Goal: Task Accomplishment & Management: Manage account settings

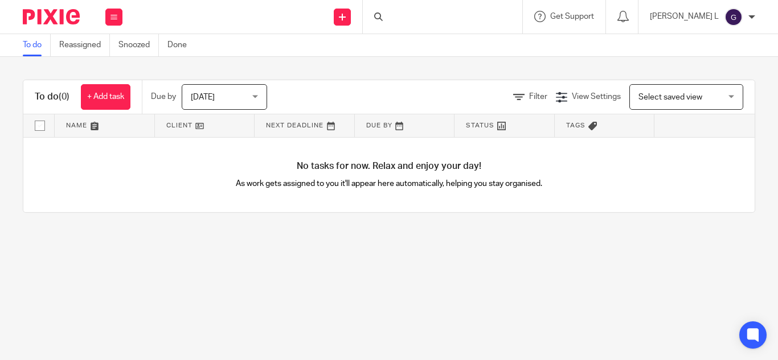
click at [442, 19] on div at bounding box center [442, 17] width 159 height 34
click at [449, 18] on input "Search" at bounding box center [436, 19] width 102 height 10
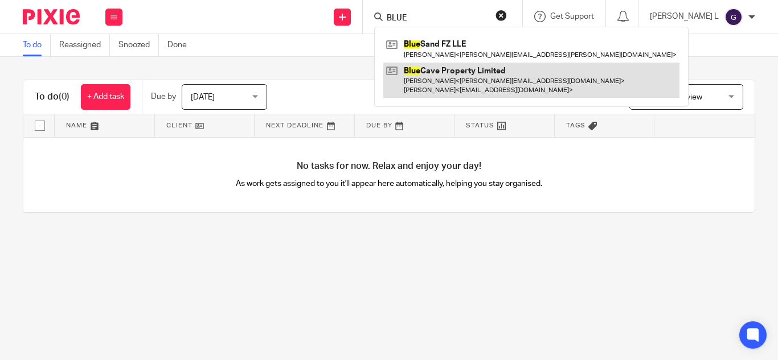
type input "BLUE"
click at [482, 85] on link at bounding box center [531, 80] width 296 height 35
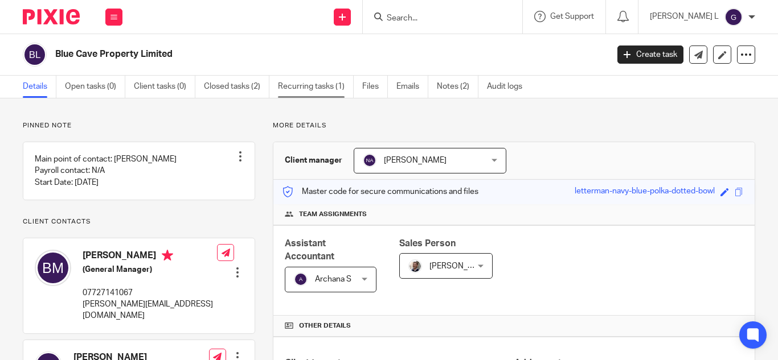
click at [319, 88] on link "Recurring tasks (1)" at bounding box center [316, 87] width 76 height 22
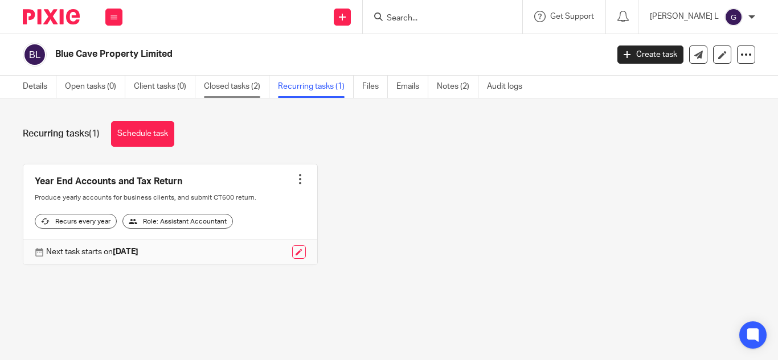
click at [243, 88] on link "Closed tasks (2)" at bounding box center [236, 87] width 65 height 22
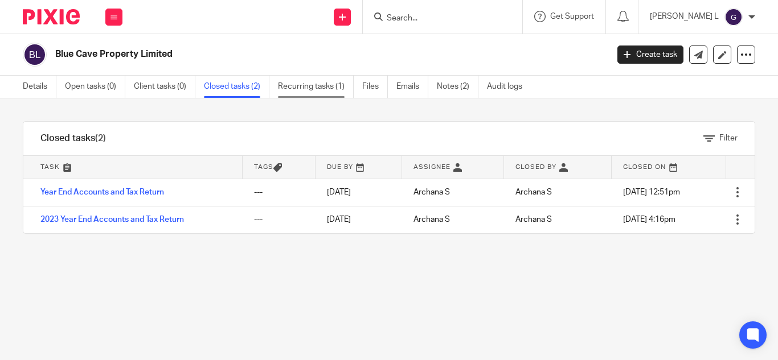
click at [306, 91] on link "Recurring tasks (1)" at bounding box center [316, 87] width 76 height 22
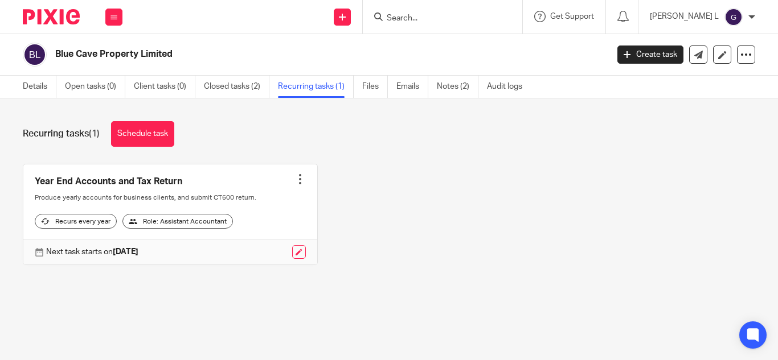
click at [469, 12] on form at bounding box center [445, 17] width 121 height 14
click at [467, 14] on input "Search" at bounding box center [436, 19] width 102 height 10
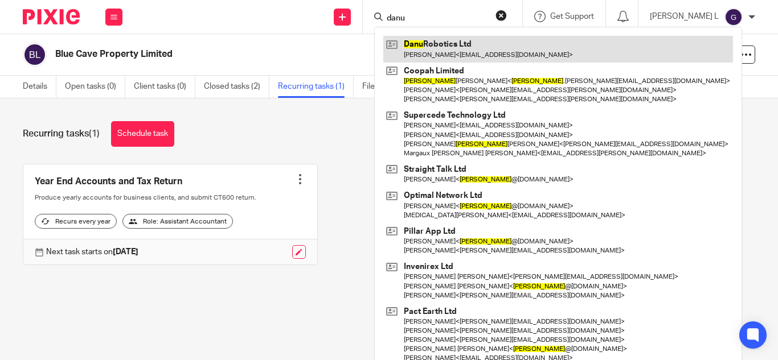
type input "danu"
click at [467, 41] on link at bounding box center [558, 49] width 350 height 26
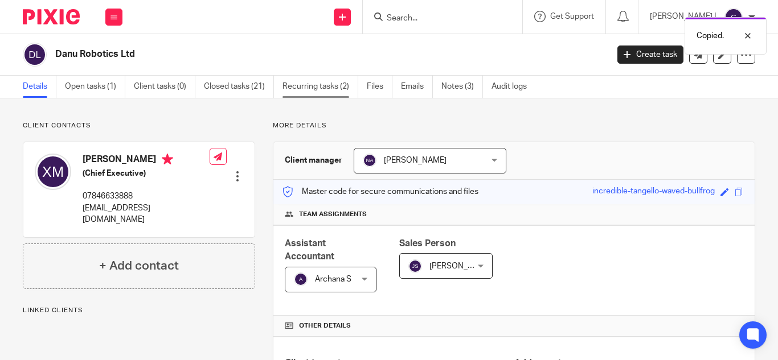
click at [325, 89] on link "Recurring tasks (2)" at bounding box center [320, 87] width 76 height 22
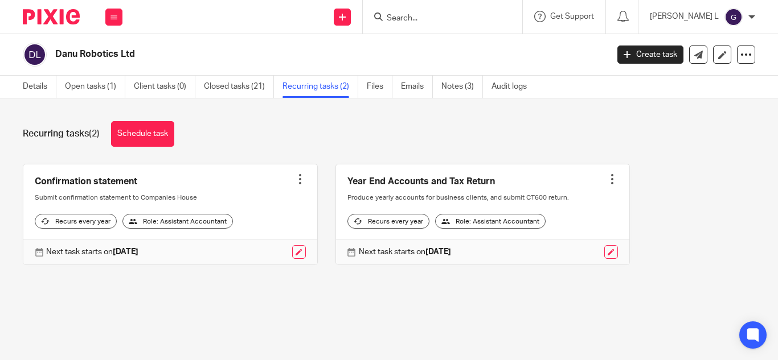
click at [472, 14] on input "Search" at bounding box center [436, 19] width 102 height 10
click at [475, 17] on input "Search" at bounding box center [436, 19] width 102 height 10
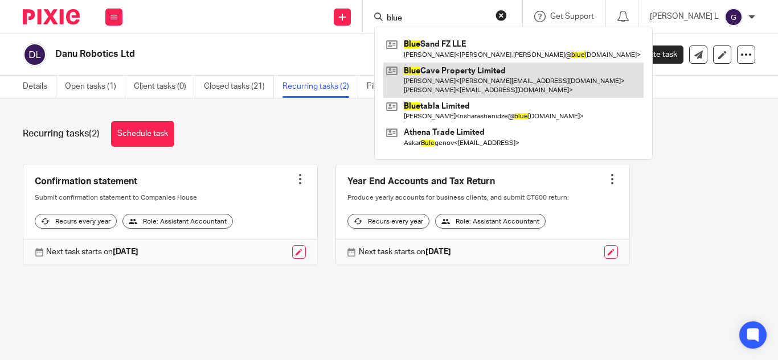
type input "blue"
click at [473, 84] on link at bounding box center [513, 80] width 260 height 35
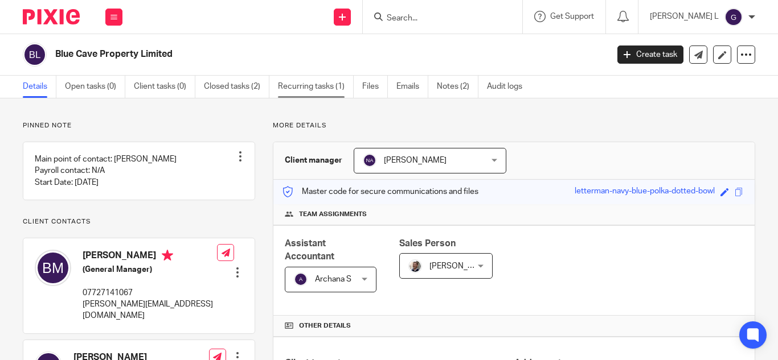
click at [336, 89] on link "Recurring tasks (1)" at bounding box center [316, 87] width 76 height 22
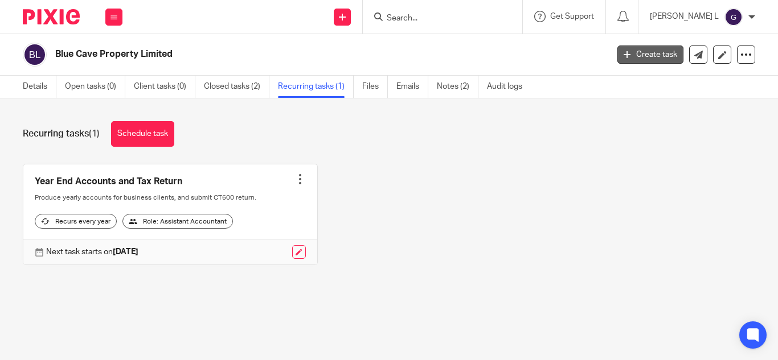
click at [645, 56] on link "Create task" at bounding box center [650, 55] width 66 height 18
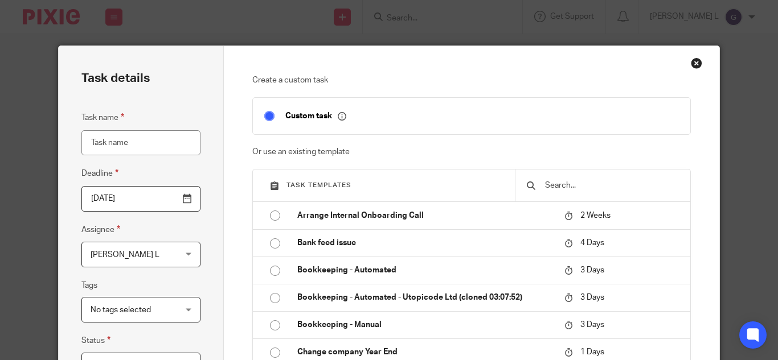
click at [691, 59] on div "Close this dialog window" at bounding box center [696, 63] width 11 height 11
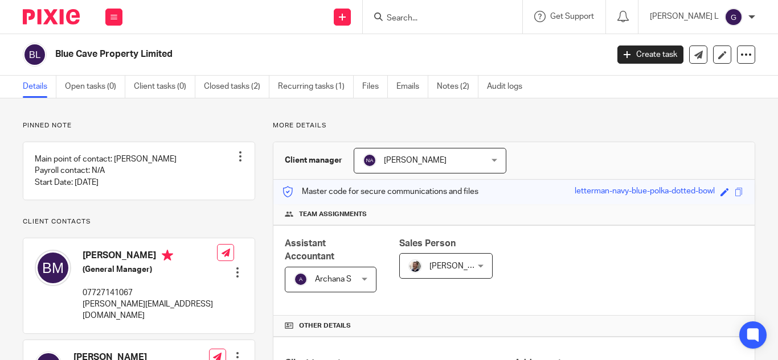
click at [319, 87] on link "Recurring tasks (1)" at bounding box center [316, 87] width 76 height 22
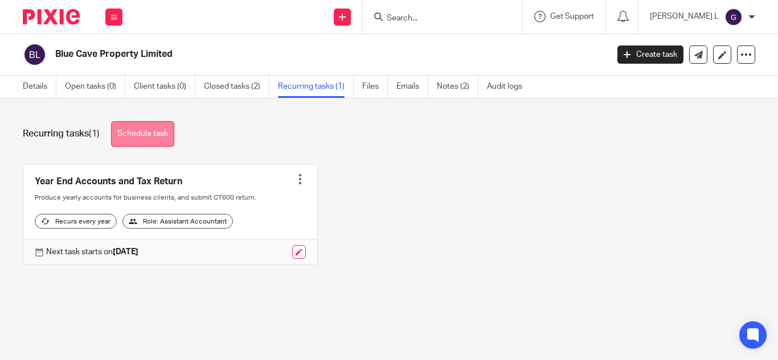
click at [155, 139] on link "Schedule task" at bounding box center [142, 134] width 63 height 26
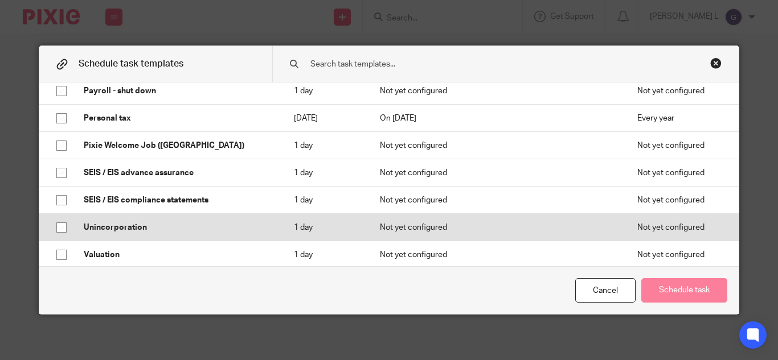
scroll to position [915, 0]
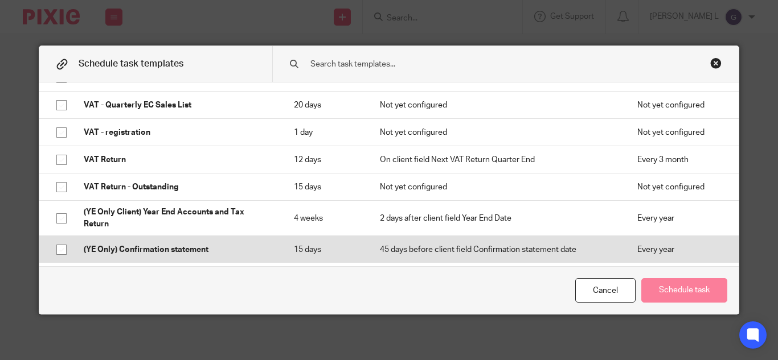
click at [56, 250] on input "checkbox" at bounding box center [62, 250] width 22 height 22
checkbox input "true"
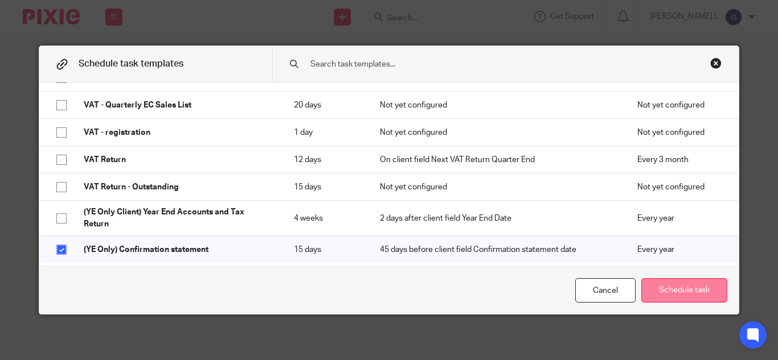
click at [695, 290] on button "Schedule task" at bounding box center [684, 290] width 86 height 24
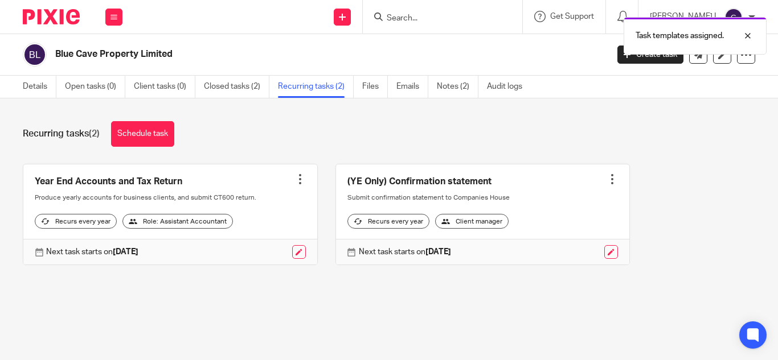
click at [703, 215] on div "Year End Accounts and Tax Return Create task Clone template Recalculate schedul…" at bounding box center [380, 223] width 750 height 119
click at [689, 210] on div "Year End Accounts and Tax Return Create task Clone template Recalculate schedul…" at bounding box center [380, 223] width 750 height 119
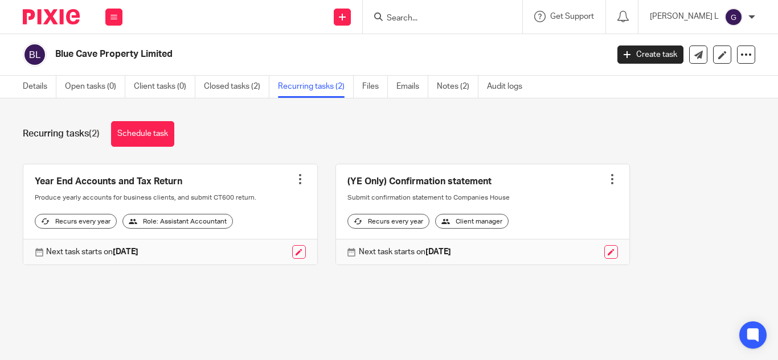
click at [479, 19] on input "Search" at bounding box center [436, 19] width 102 height 10
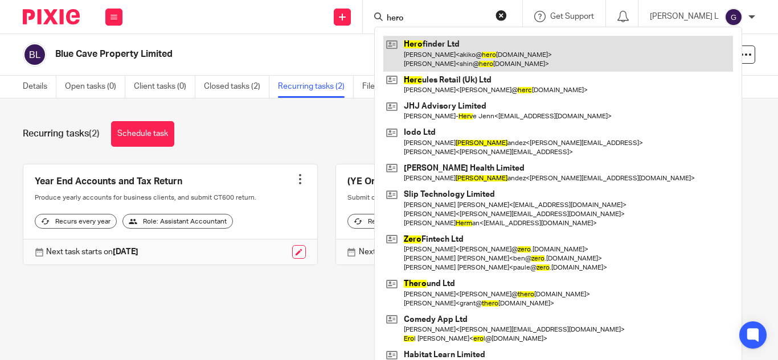
type input "hero"
click at [512, 58] on link at bounding box center [558, 53] width 350 height 35
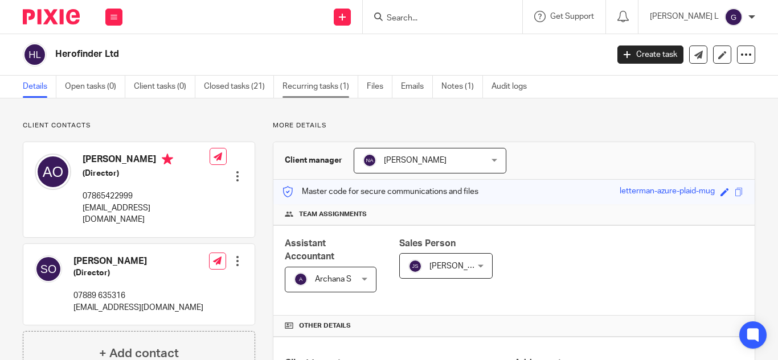
click at [326, 88] on link "Recurring tasks (1)" at bounding box center [320, 87] width 76 height 22
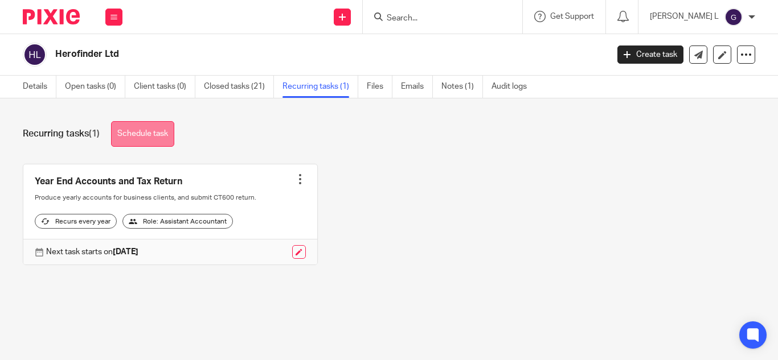
click at [166, 141] on link "Schedule task" at bounding box center [142, 134] width 63 height 26
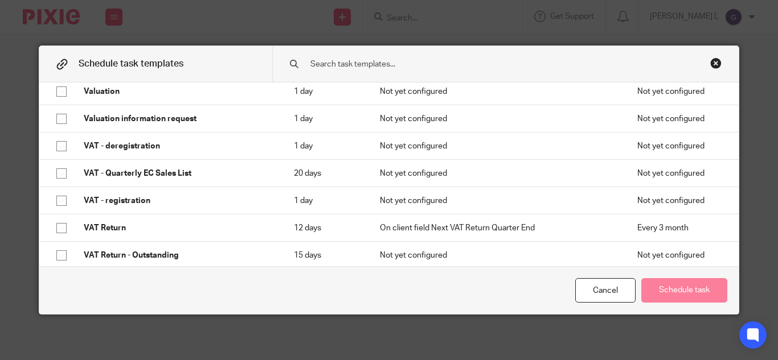
scroll to position [915, 0]
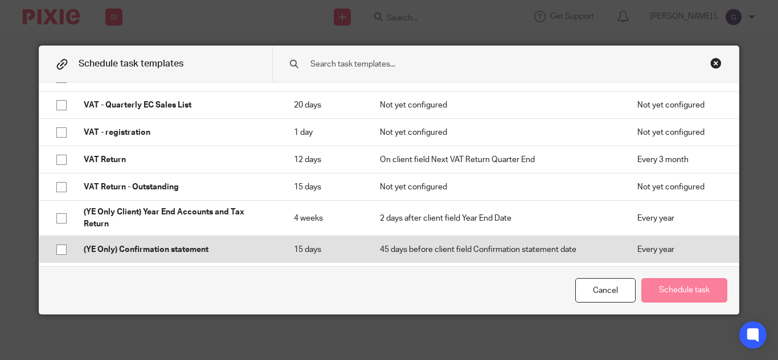
click at [55, 249] on input "checkbox" at bounding box center [62, 250] width 22 height 22
checkbox input "true"
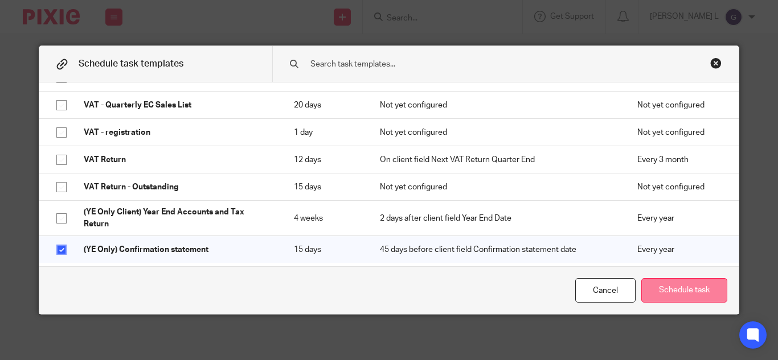
click at [710, 297] on button "Schedule task" at bounding box center [684, 290] width 86 height 24
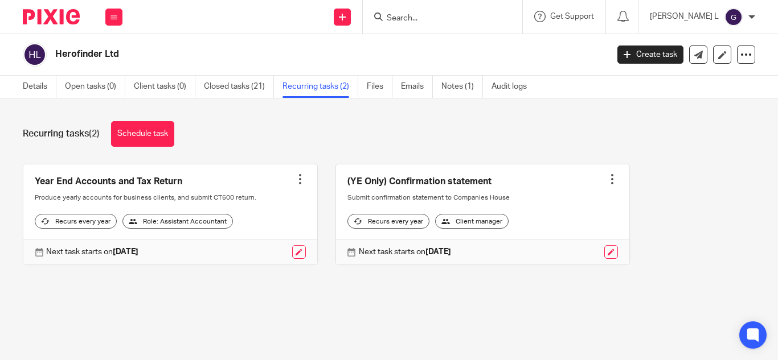
click at [482, 16] on input "Search" at bounding box center [436, 19] width 102 height 10
paste input "SAKE 1814"
type input "SAKE 1814"
click button "submit" at bounding box center [0, 0] width 0 height 0
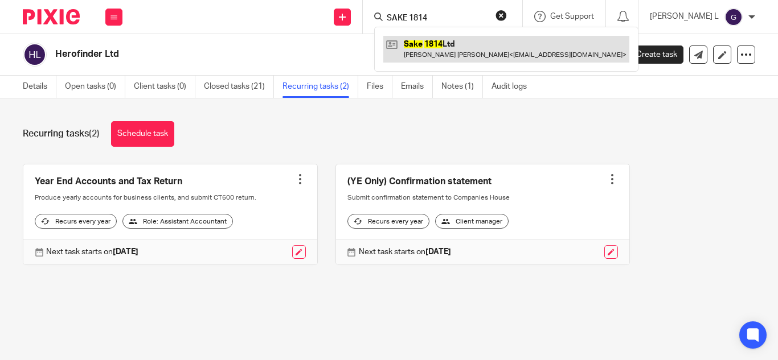
click at [481, 50] on link at bounding box center [506, 49] width 246 height 26
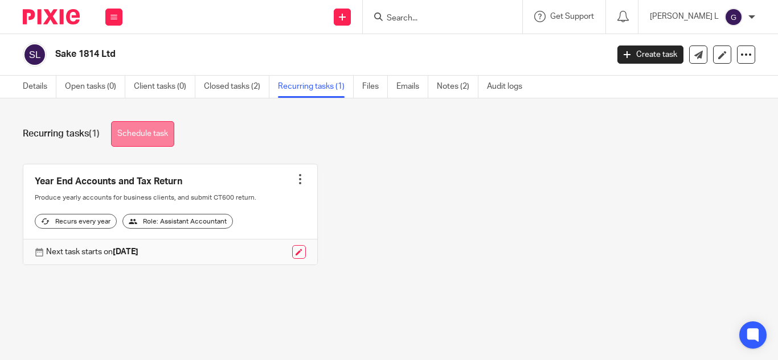
click at [145, 139] on link "Schedule task" at bounding box center [142, 134] width 63 height 26
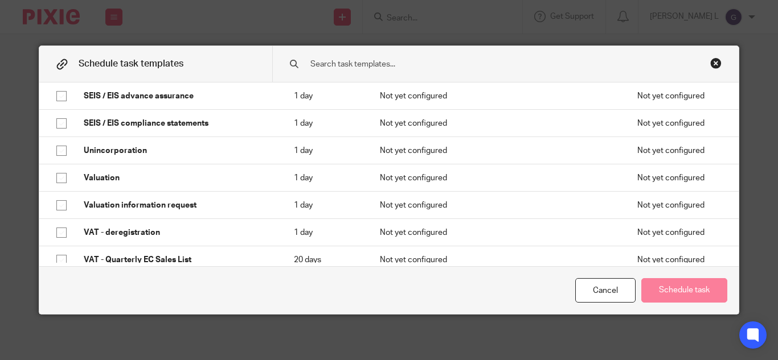
scroll to position [915, 0]
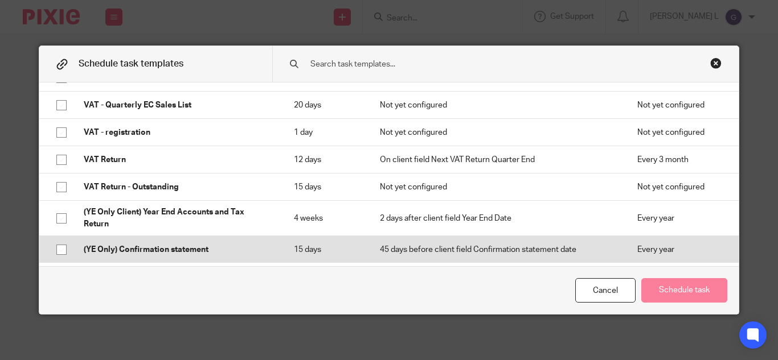
click at [60, 248] on input "checkbox" at bounding box center [62, 250] width 22 height 22
checkbox input "true"
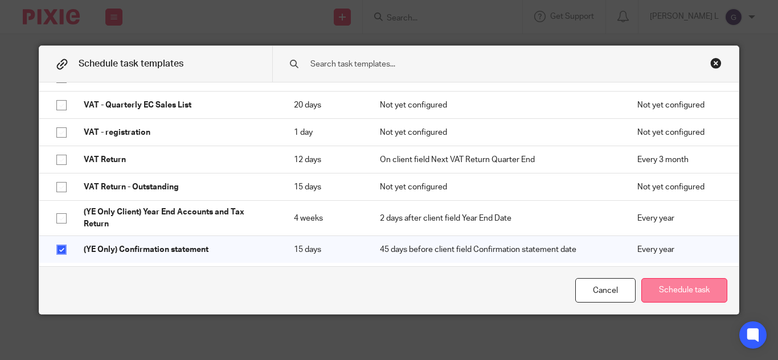
click at [651, 285] on button "Schedule task" at bounding box center [684, 290] width 86 height 24
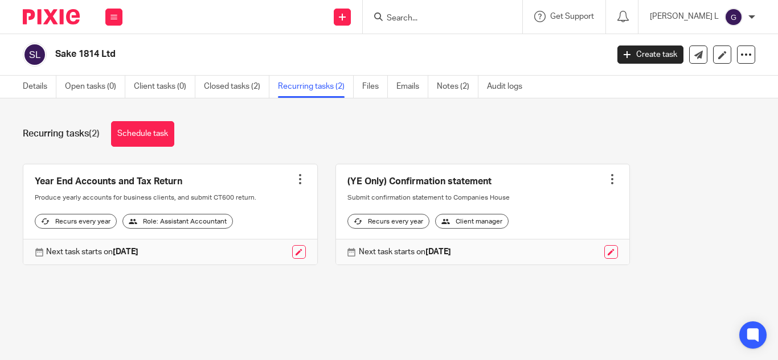
click at [488, 15] on input "Search" at bounding box center [436, 19] width 102 height 10
click at [478, 16] on input "Search" at bounding box center [436, 19] width 102 height 10
paste input "MM Strategy Consulting"
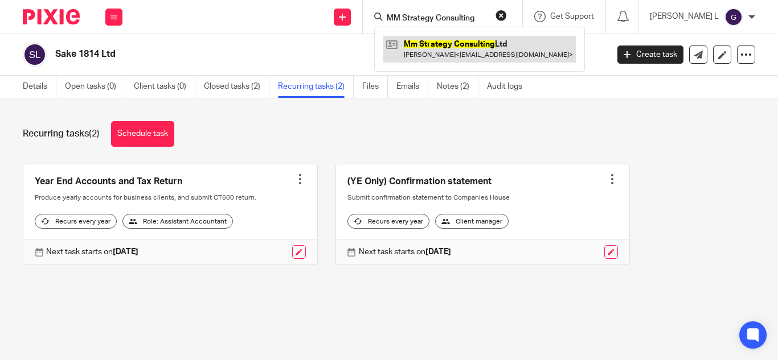
type input "MM Strategy Consulting"
click at [500, 46] on link at bounding box center [479, 49] width 192 height 26
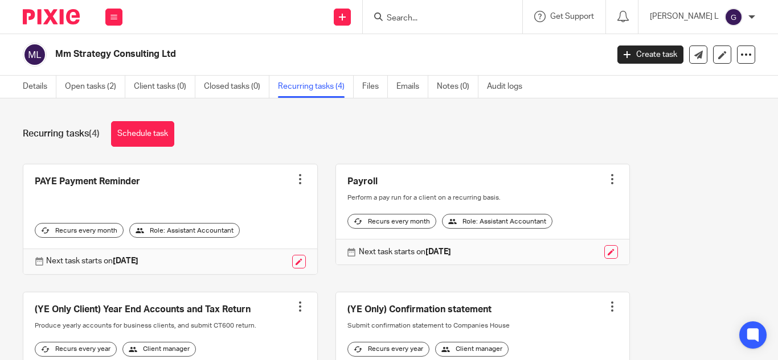
click at [475, 18] on input "Search" at bounding box center [436, 19] width 102 height 10
paste input "Xtribes Studios"
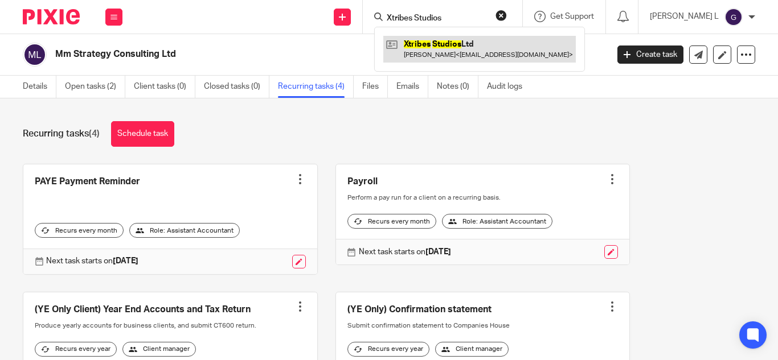
type input "Xtribes Studios"
click at [509, 50] on link at bounding box center [479, 49] width 192 height 26
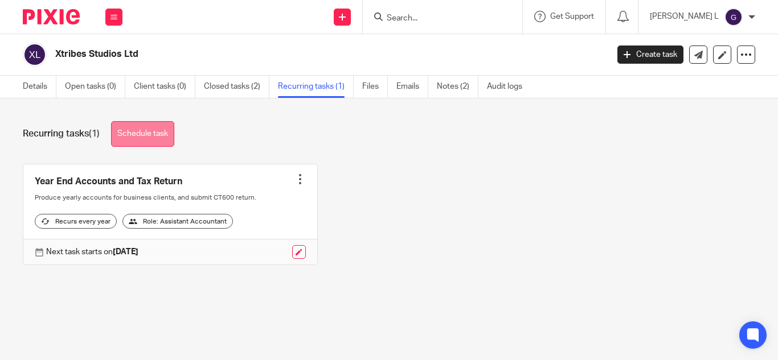
click at [161, 139] on link "Schedule task" at bounding box center [142, 134] width 63 height 26
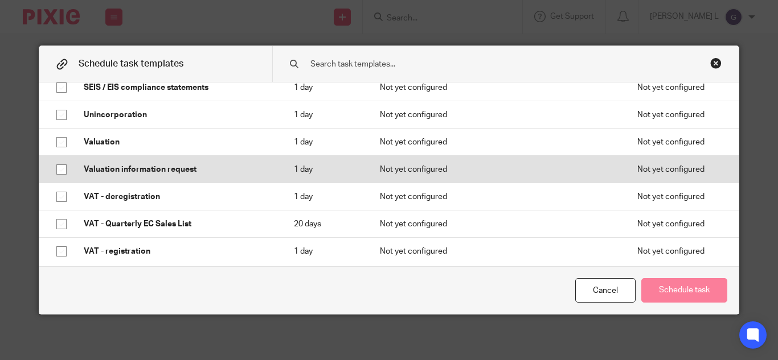
scroll to position [915, 0]
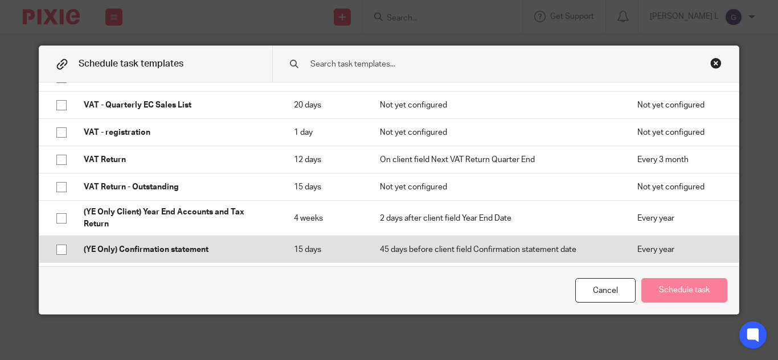
click at [56, 246] on input "checkbox" at bounding box center [62, 250] width 22 height 22
checkbox input "true"
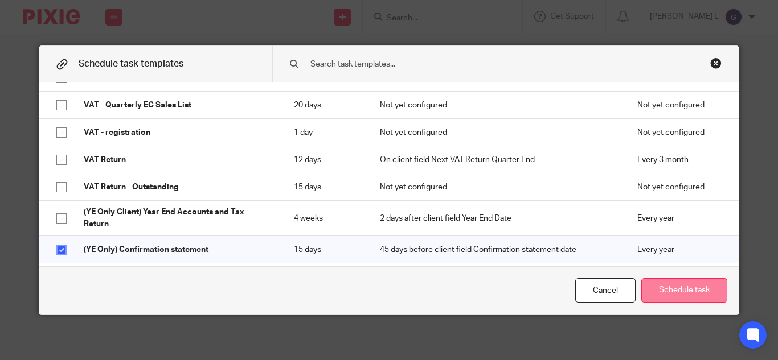
click at [669, 297] on button "Schedule task" at bounding box center [684, 290] width 86 height 24
